Goal: Information Seeking & Learning: Find specific fact

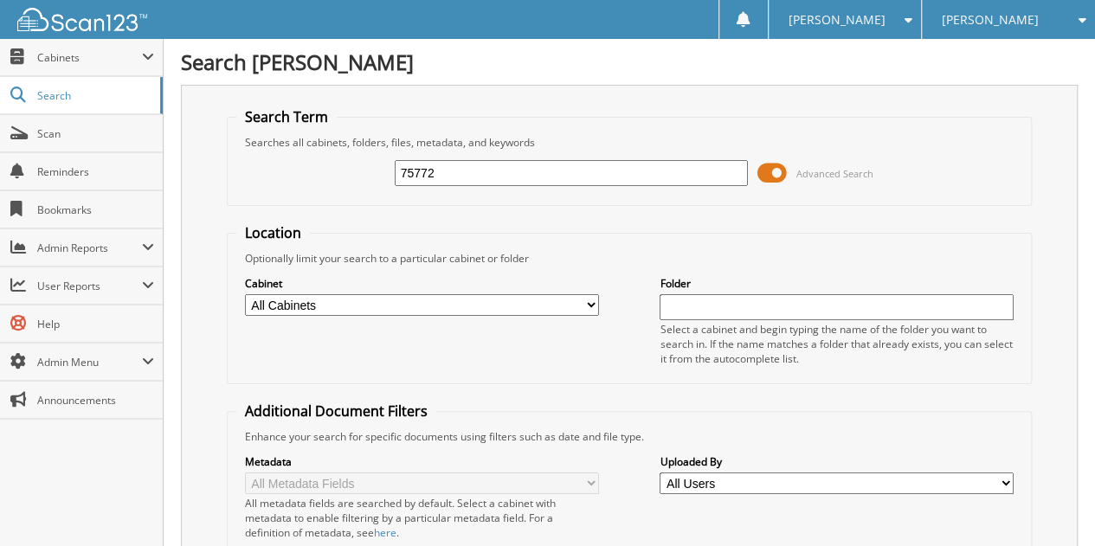
drag, startPoint x: 492, startPoint y: 172, endPoint x: 196, endPoint y: 207, distance: 297.2
click at [196, 207] on div "Search Term Searches all cabinets, folders, files, metadata, and keywords 75772…" at bounding box center [629, 424] width 897 height 678
type input "3406"
type input "417351"
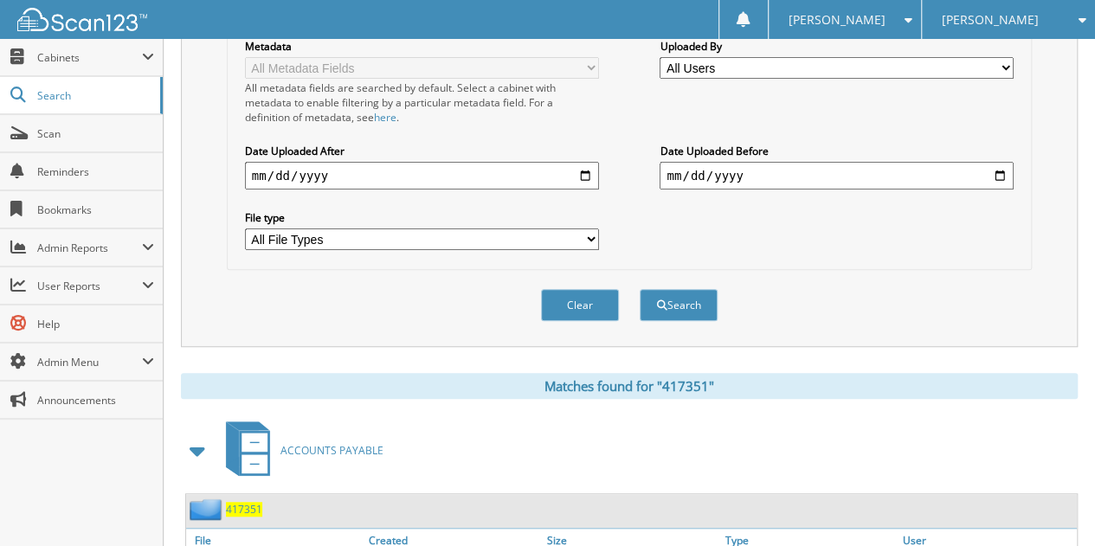
scroll to position [524, 0]
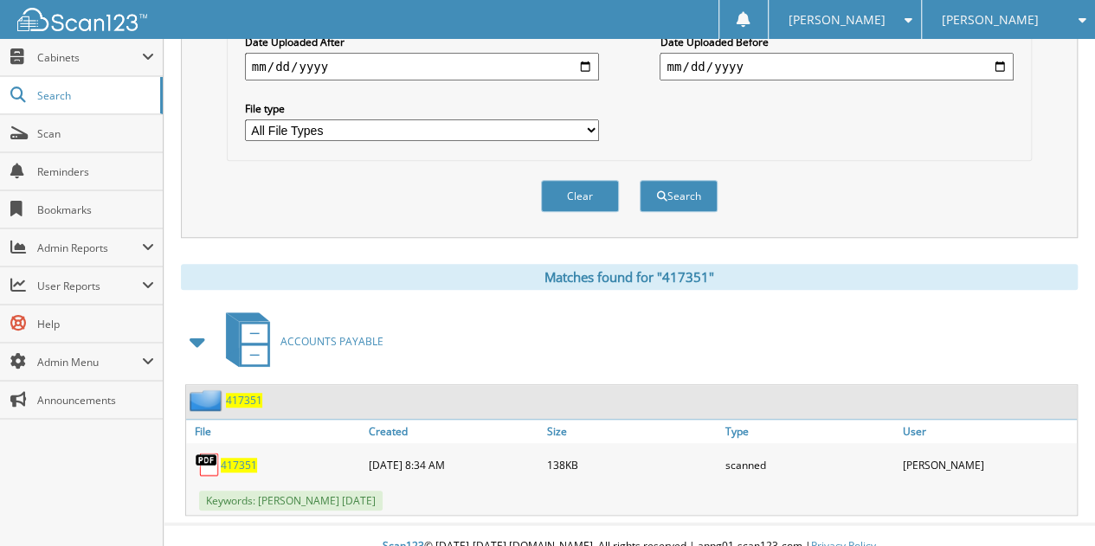
click at [246, 458] on span "417351" at bounding box center [239, 465] width 36 height 15
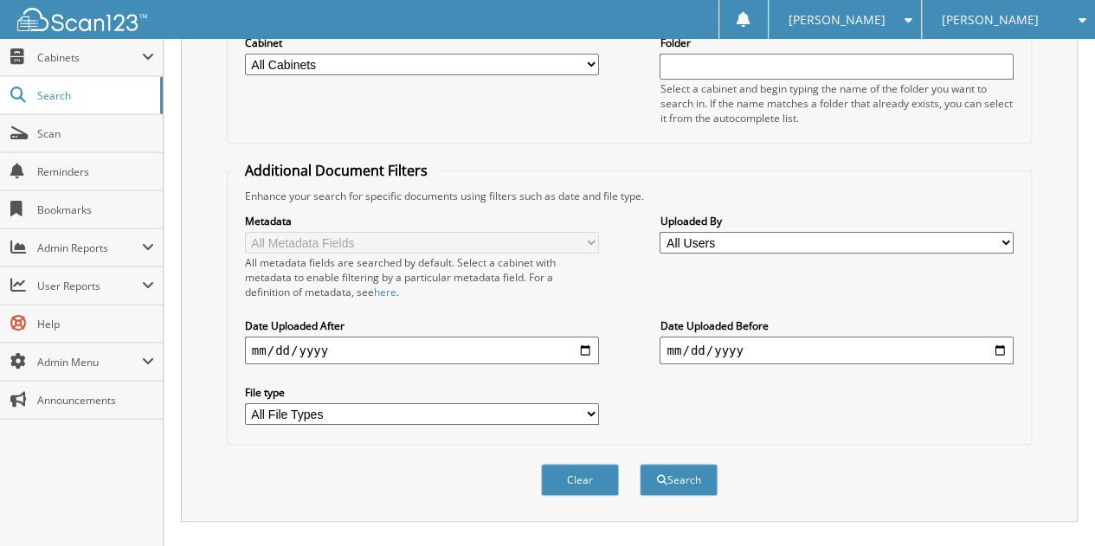
scroll to position [64, 0]
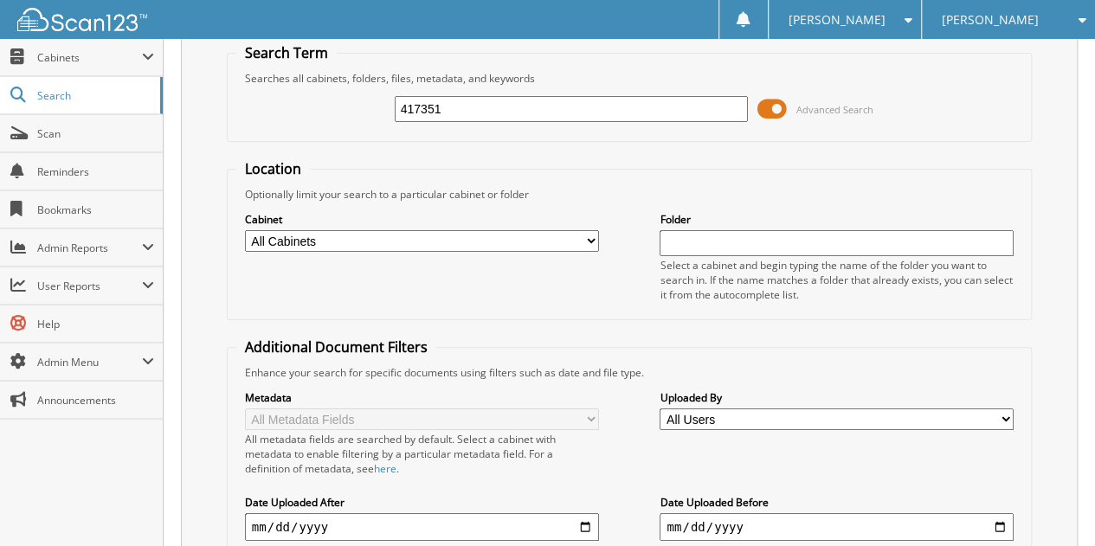
drag, startPoint x: 497, startPoint y: 111, endPoint x: 258, endPoint y: 124, distance: 239.2
click at [258, 124] on div "417351 Advanced Search" at bounding box center [629, 109] width 786 height 47
type input "471351"
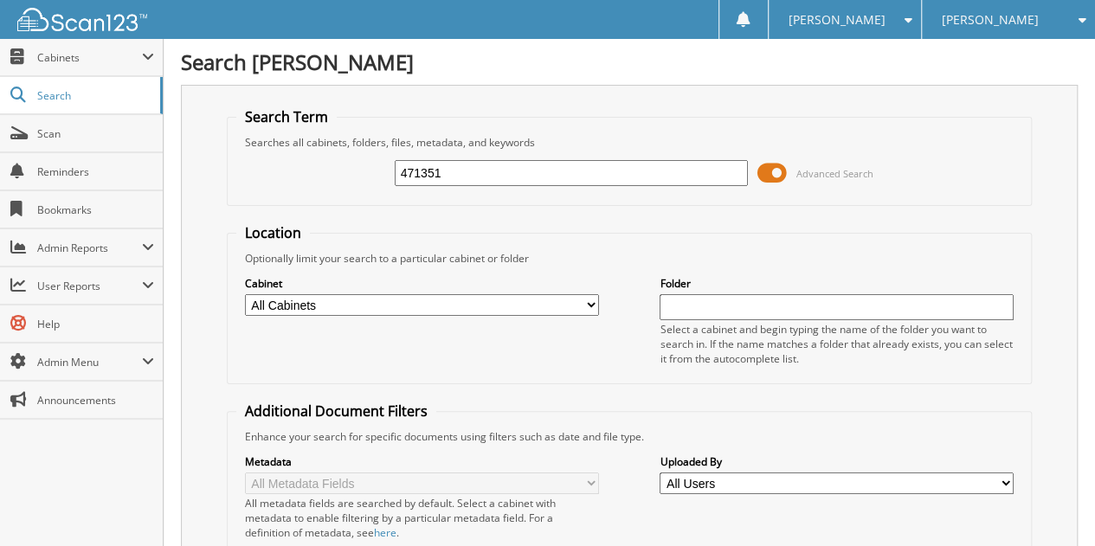
drag, startPoint x: 454, startPoint y: 172, endPoint x: 196, endPoint y: 145, distance: 258.5
click at [196, 145] on div "Search Term Searches all cabinets, folders, files, metadata, and keywords 47135…" at bounding box center [629, 424] width 897 height 678
type input "417351"
drag, startPoint x: 459, startPoint y: 165, endPoint x: 140, endPoint y: 186, distance: 319.2
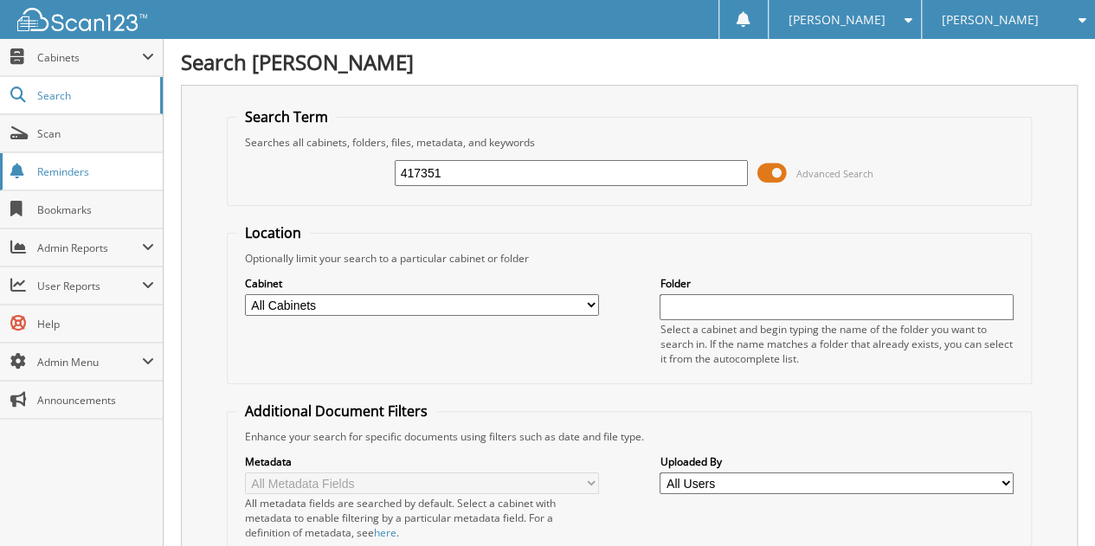
click at [140, 186] on body "Heather B. Settings Logout Glen Sain Ford Glen Sain Chevrolet Cadillac Glen Sai…" at bounding box center [547, 546] width 1095 height 1092
type input "415731"
